Goal: Task Accomplishment & Management: Complete application form

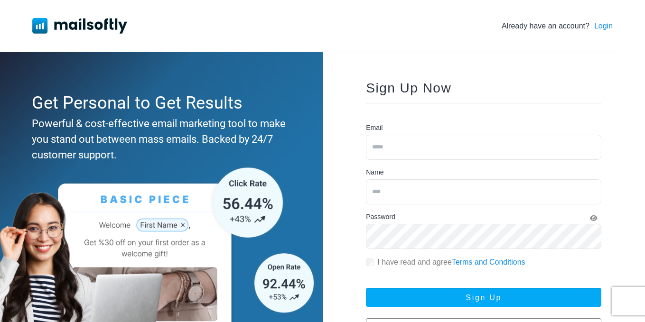
click at [462, 143] on input "email" at bounding box center [483, 147] width 235 height 25
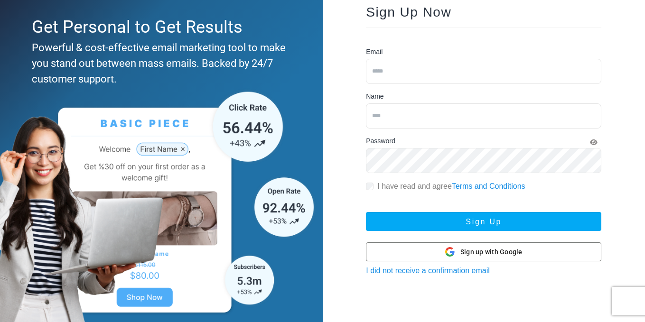
scroll to position [86, 0]
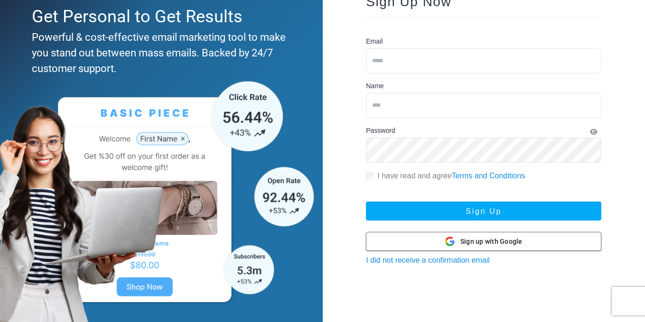
click at [484, 237] on span "Sign up with Google" at bounding box center [491, 242] width 62 height 10
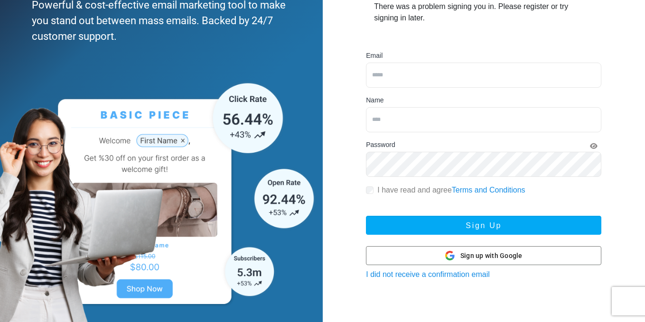
scroll to position [120, 0]
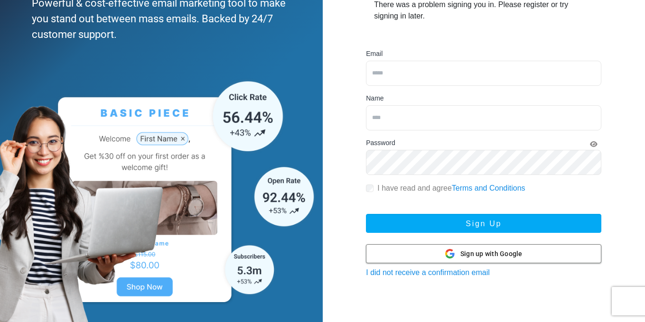
click at [427, 249] on div at bounding box center [483, 254] width 234 height 18
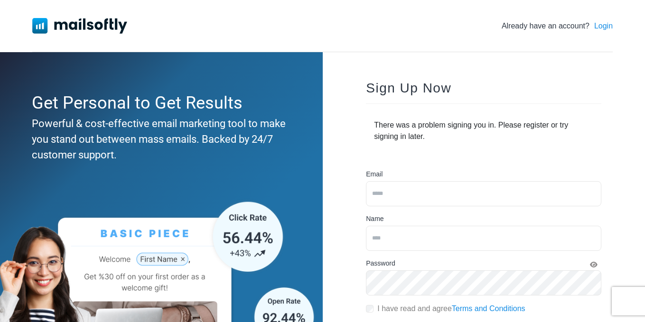
scroll to position [117, 0]
